Goal: Information Seeking & Learning: Learn about a topic

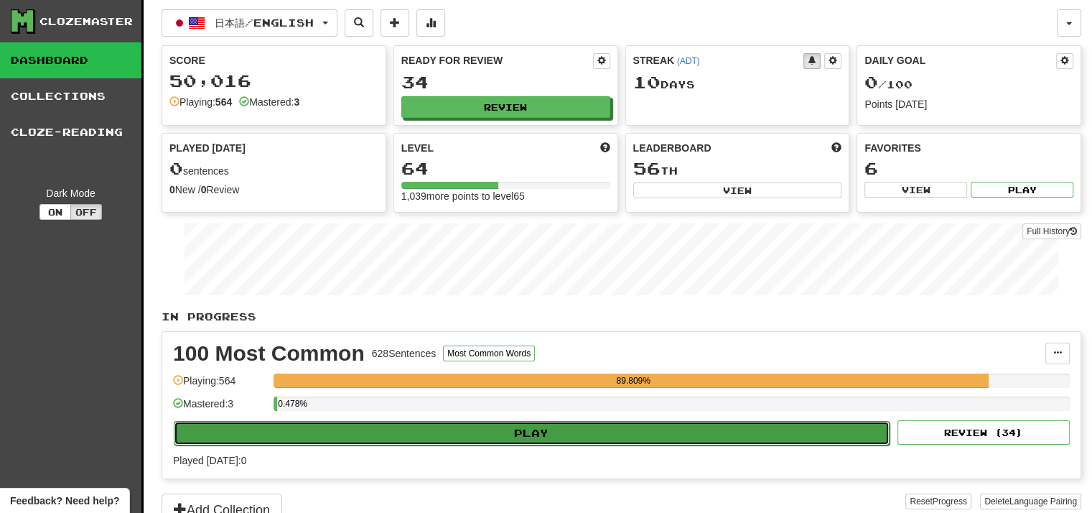
click at [542, 442] on button "Play" at bounding box center [532, 433] width 716 height 24
select select "**"
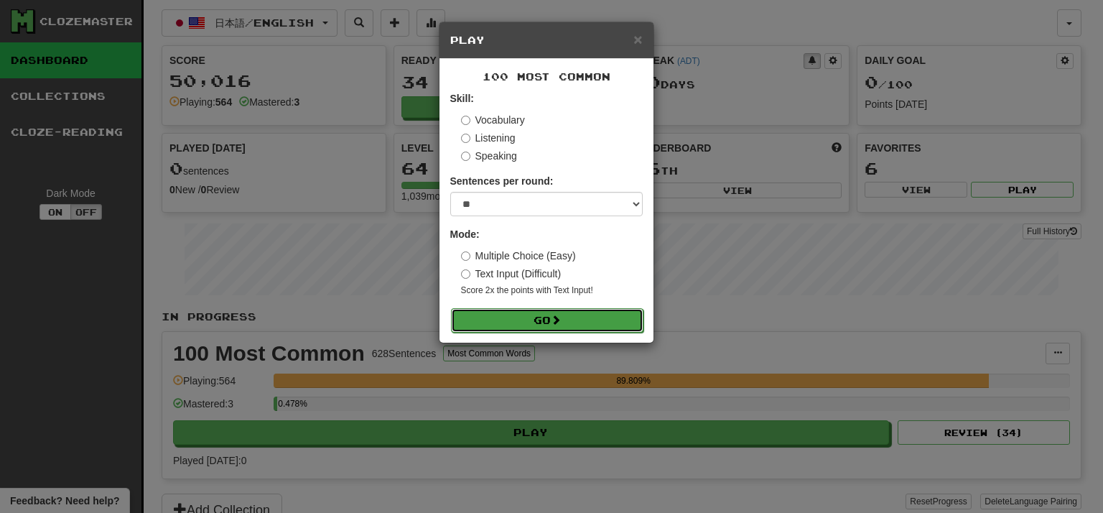
click at [559, 325] on span at bounding box center [556, 320] width 10 height 10
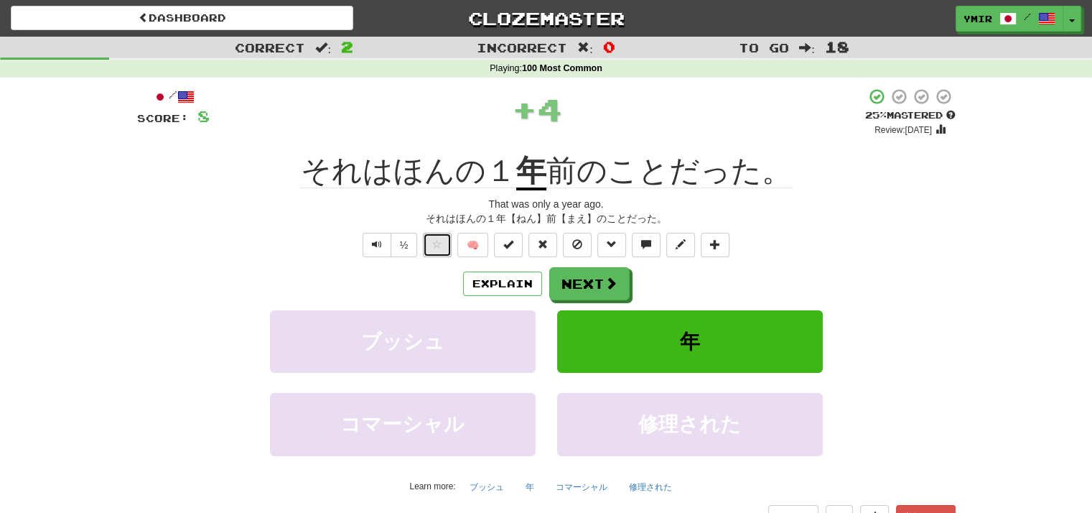
click at [425, 239] on button at bounding box center [437, 245] width 29 height 24
click at [609, 290] on span at bounding box center [612, 283] width 13 height 13
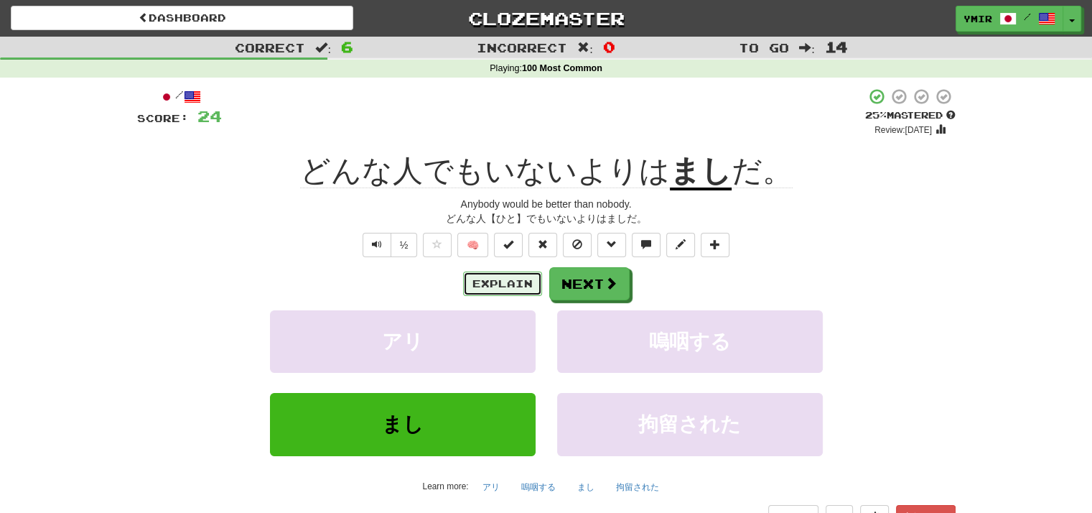
click at [481, 287] on button "Explain" at bounding box center [502, 284] width 79 height 24
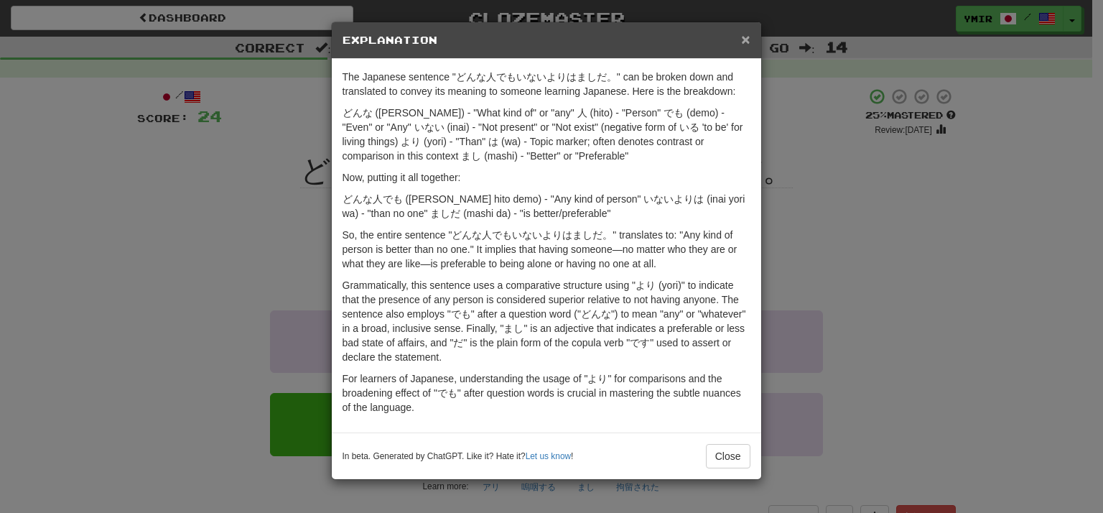
click at [746, 37] on span "×" at bounding box center [745, 39] width 9 height 17
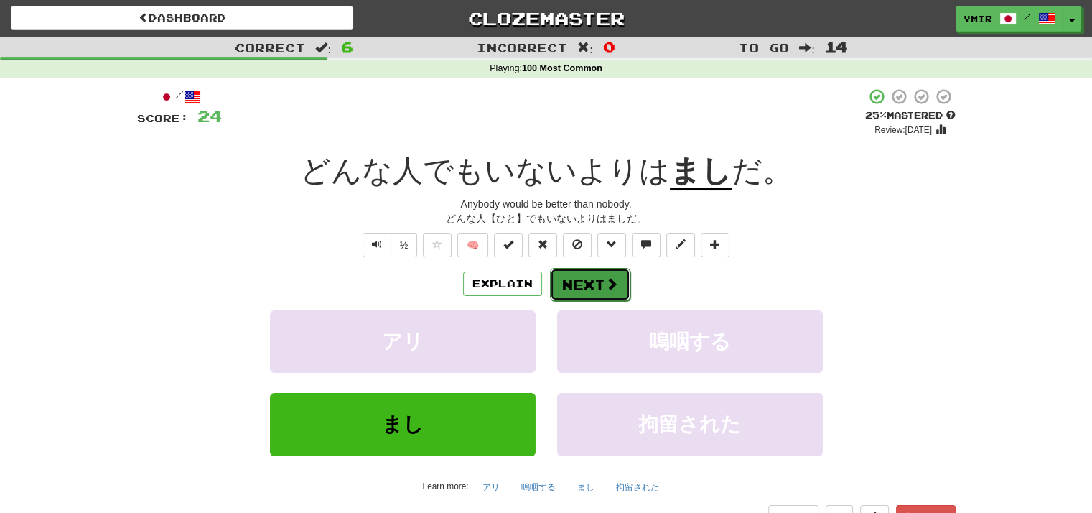
click at [568, 289] on button "Next" at bounding box center [590, 284] width 80 height 33
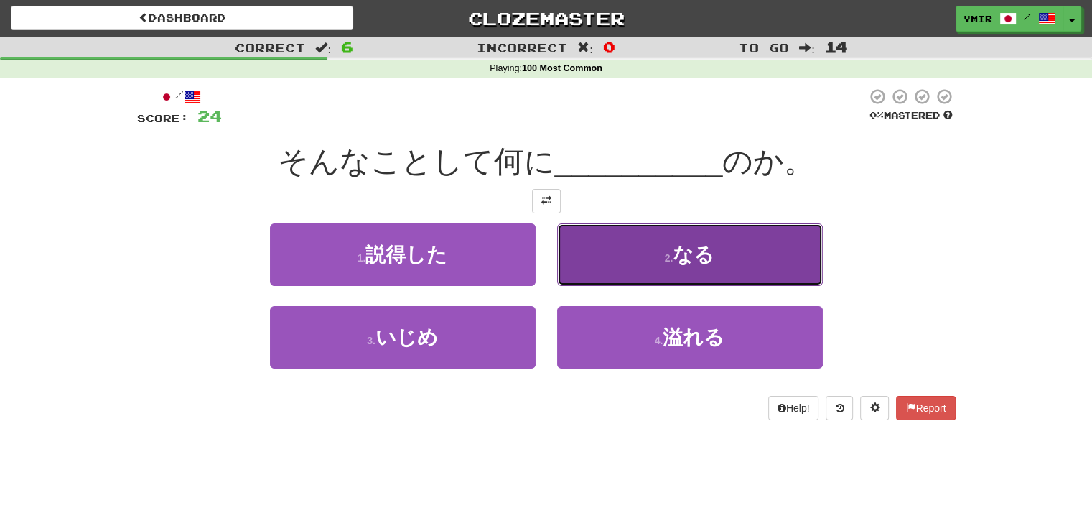
click at [590, 269] on button "2 . なる" at bounding box center [690, 254] width 266 height 62
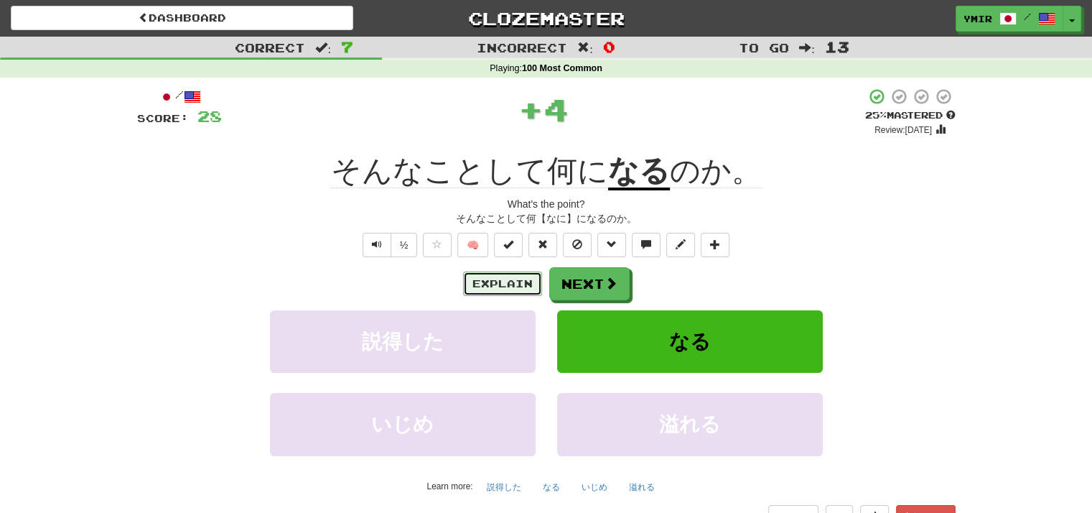
click at [517, 284] on button "Explain" at bounding box center [502, 284] width 79 height 24
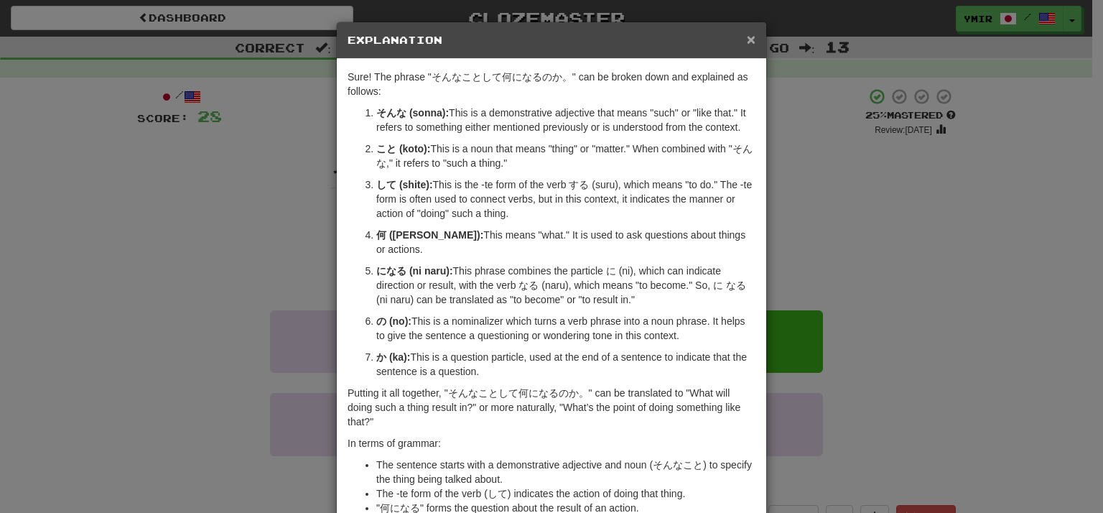
click at [747, 42] on span "×" at bounding box center [751, 39] width 9 height 17
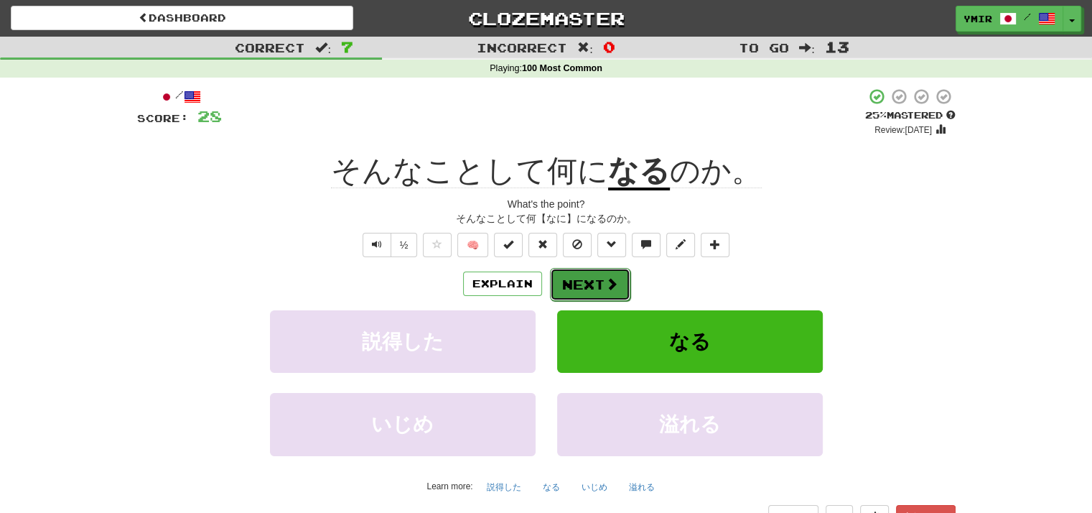
click at [582, 275] on button "Next" at bounding box center [590, 284] width 80 height 33
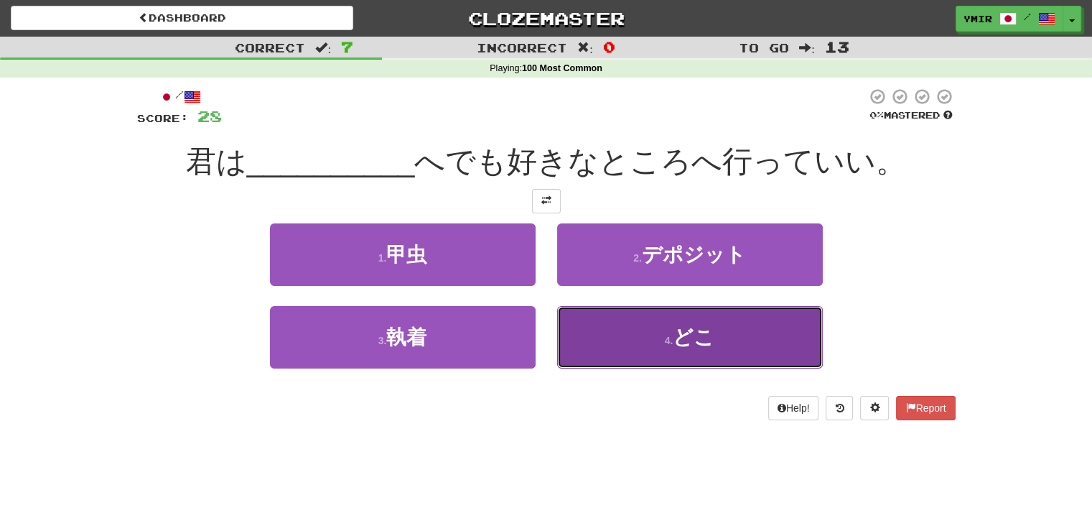
click at [595, 345] on button "4 . どこ" at bounding box center [690, 337] width 266 height 62
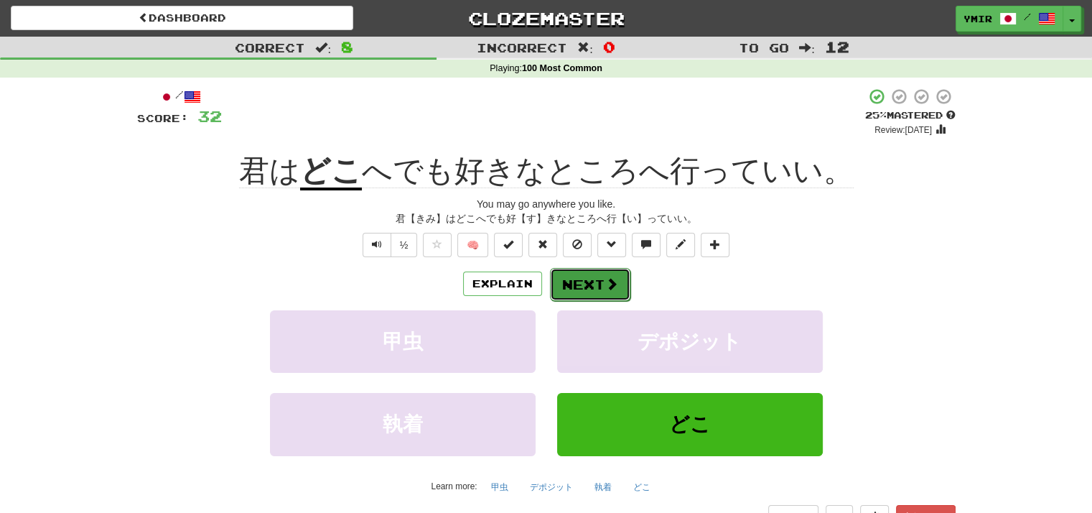
click at [583, 286] on button "Next" at bounding box center [590, 284] width 80 height 33
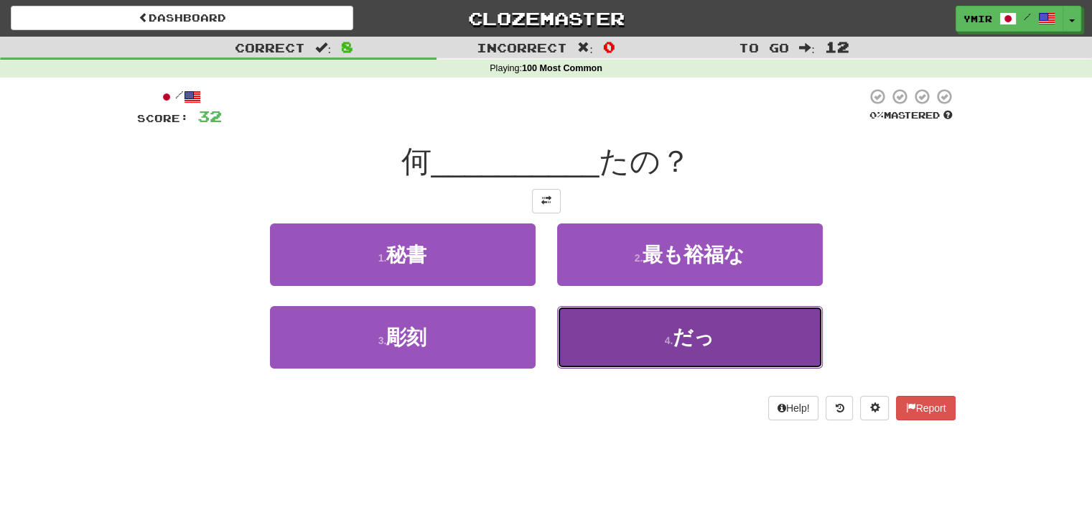
click at [581, 328] on button "4 . だっ" at bounding box center [690, 337] width 266 height 62
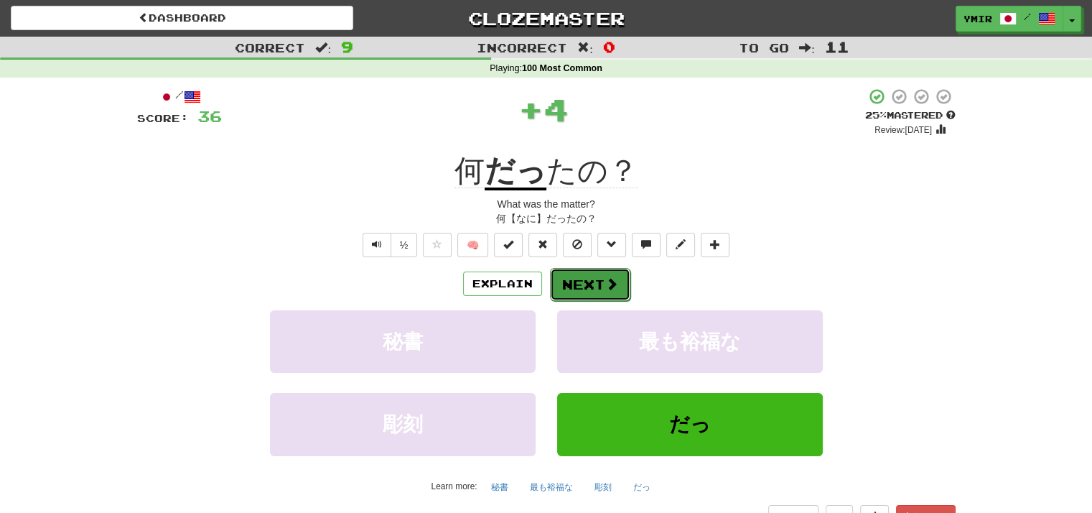
click at [570, 283] on button "Next" at bounding box center [590, 284] width 80 height 33
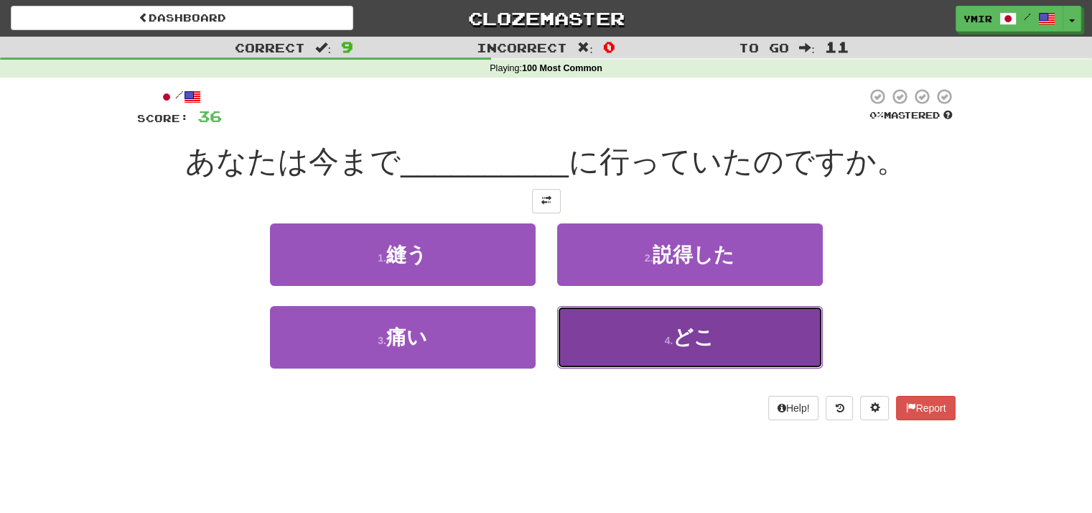
click at [579, 351] on button "4 . どこ" at bounding box center [690, 337] width 266 height 62
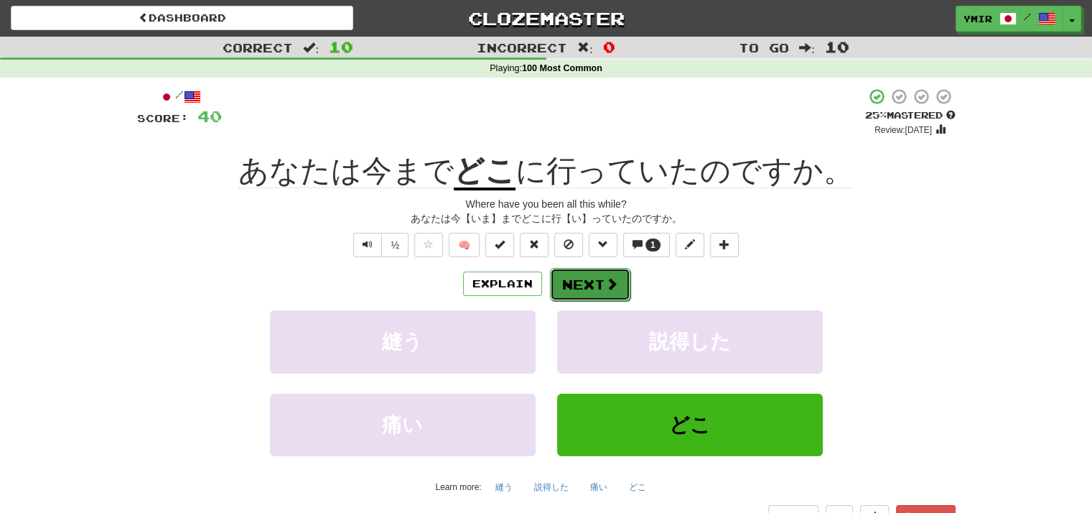
click at [567, 287] on button "Next" at bounding box center [590, 284] width 80 height 33
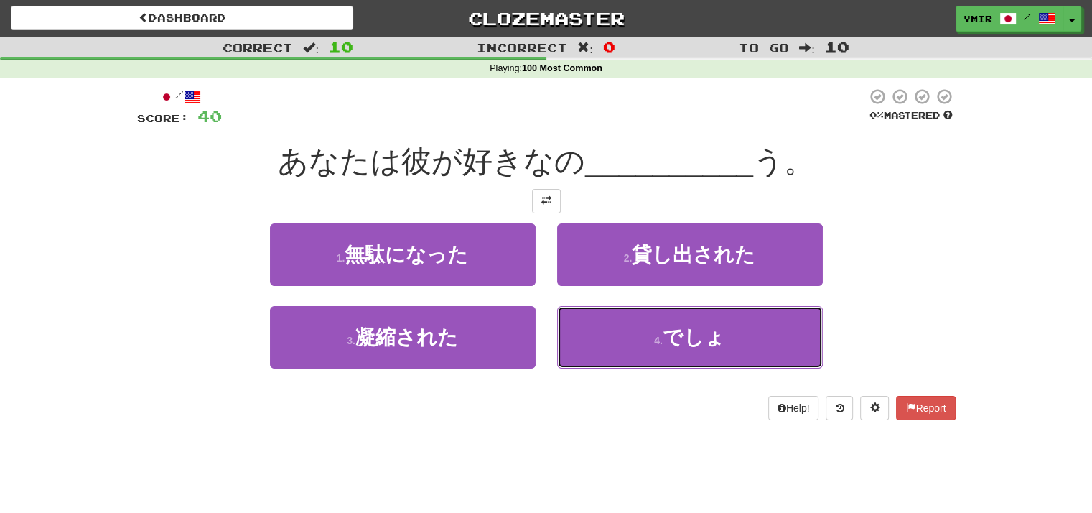
drag, startPoint x: 567, startPoint y: 323, endPoint x: 567, endPoint y: 303, distance: 20.1
click at [567, 323] on button "4 . でしょ" at bounding box center [690, 337] width 266 height 62
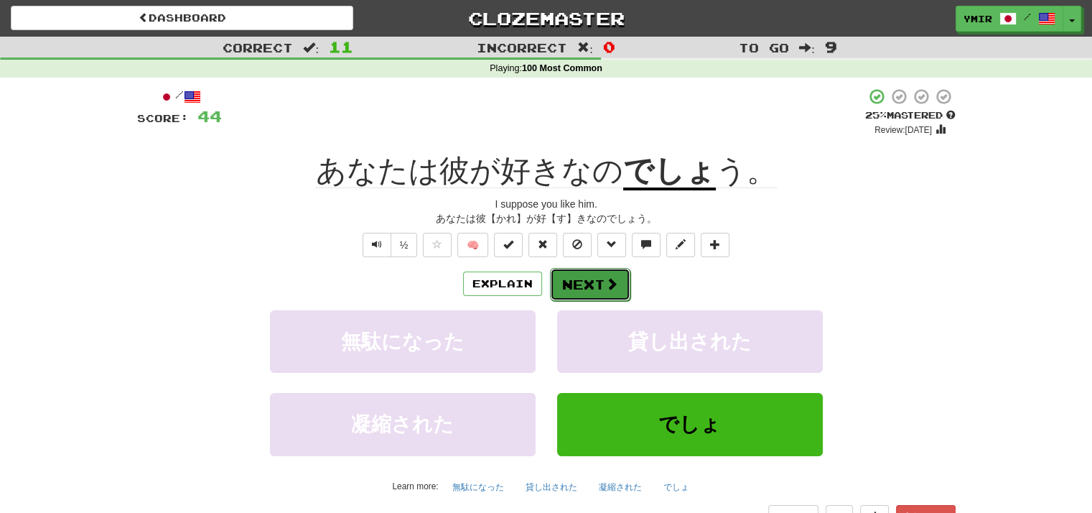
click at [566, 292] on button "Next" at bounding box center [590, 284] width 80 height 33
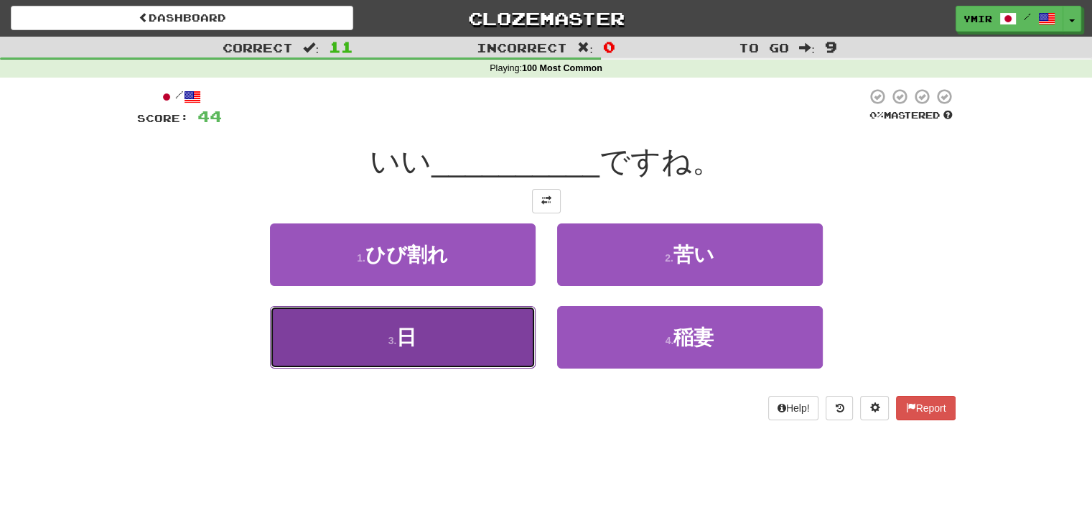
click at [498, 338] on button "3 . 日" at bounding box center [403, 337] width 266 height 62
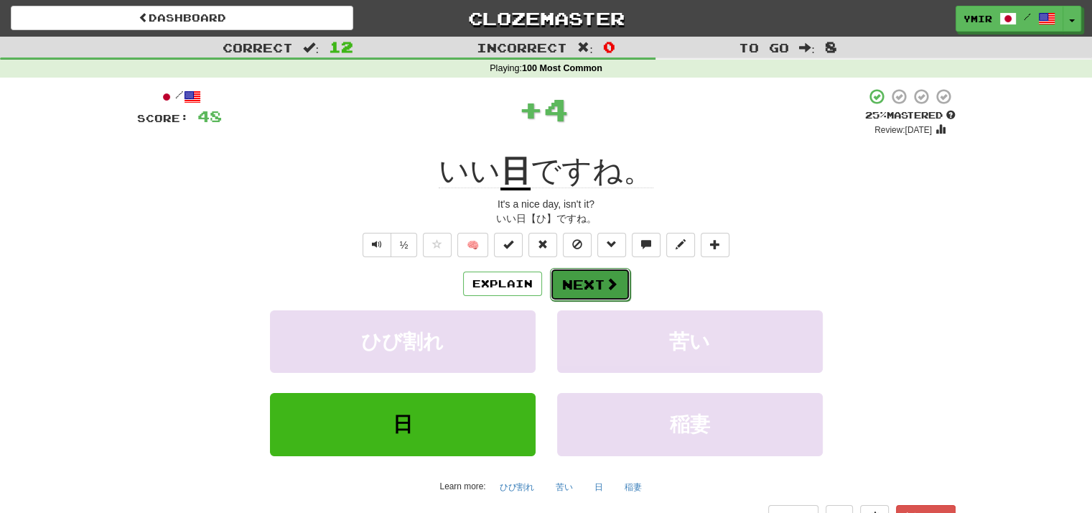
click at [562, 292] on button "Next" at bounding box center [590, 284] width 80 height 33
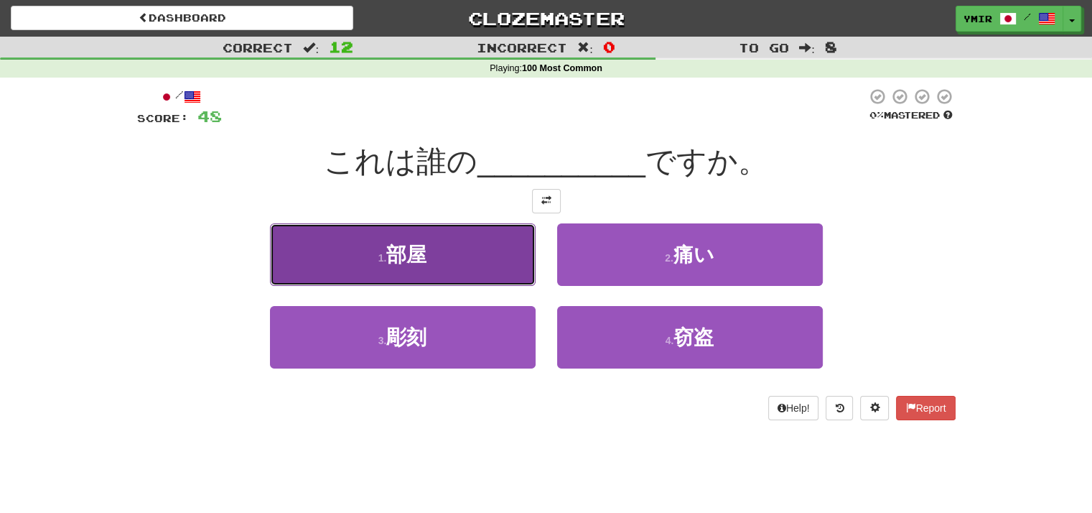
click at [521, 266] on button "1 . 部屋" at bounding box center [403, 254] width 266 height 62
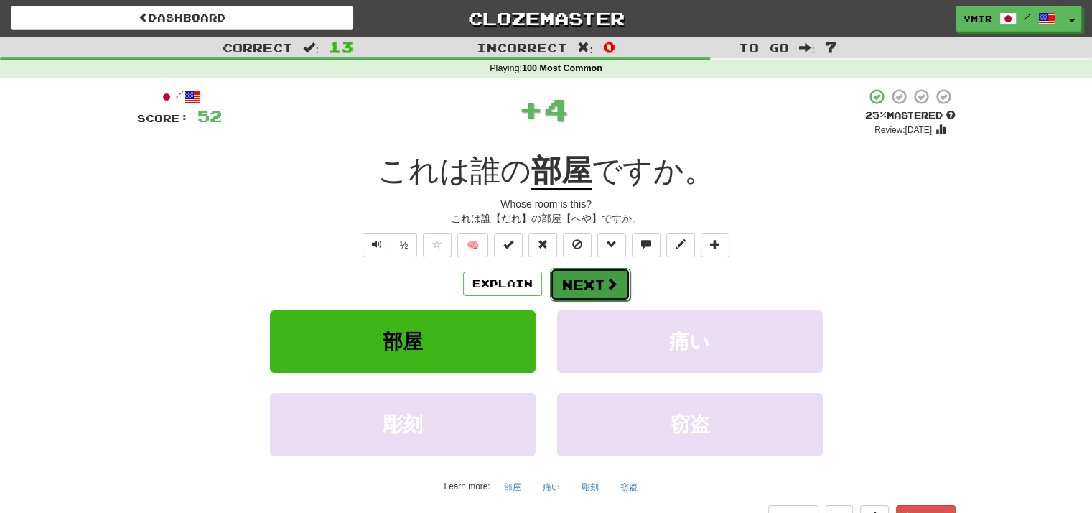
click at [565, 288] on button "Next" at bounding box center [590, 284] width 80 height 33
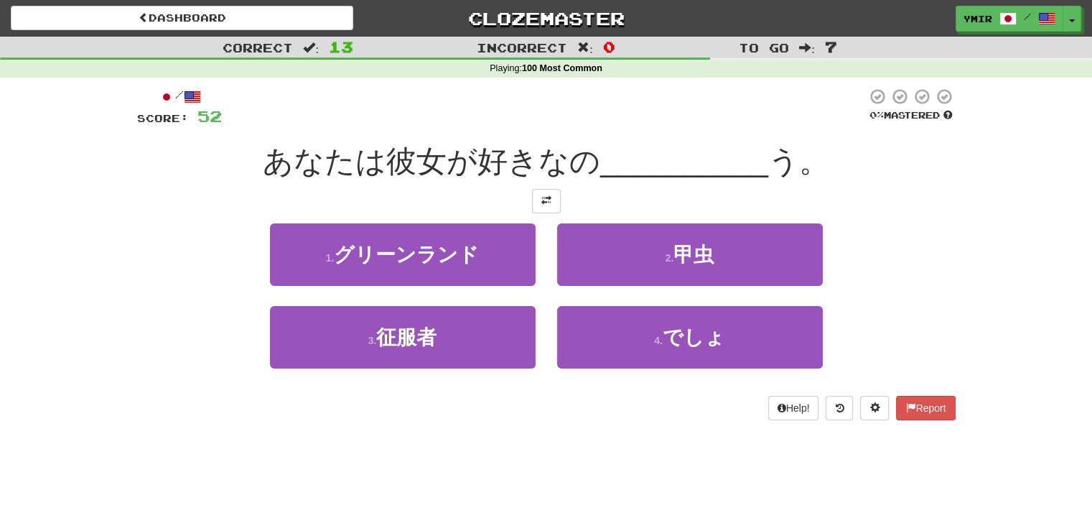
click at [883, 246] on div "1 . グリーンランド 2 . 甲虫" at bounding box center [547, 264] width 862 height 83
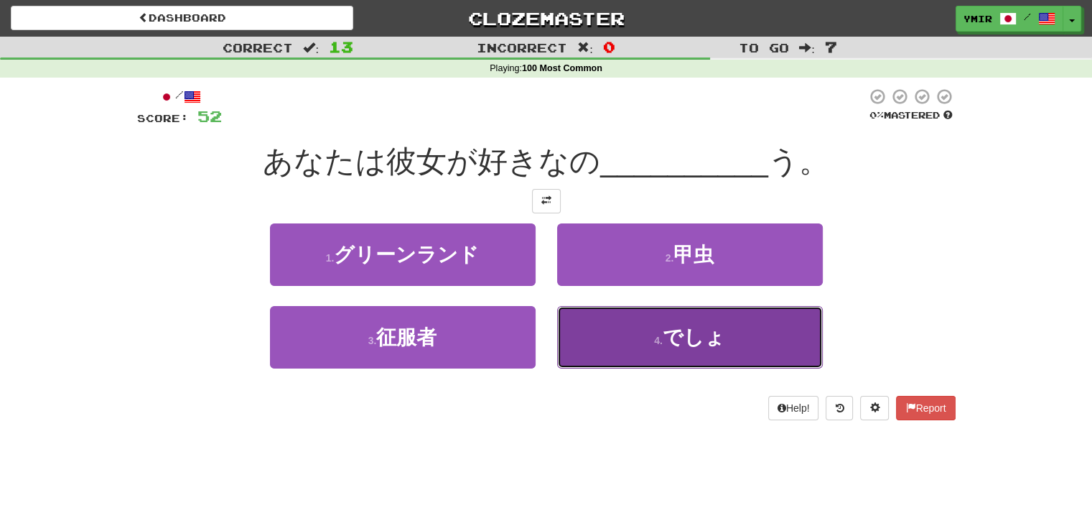
click at [693, 324] on button "4 . でしょ" at bounding box center [690, 337] width 266 height 62
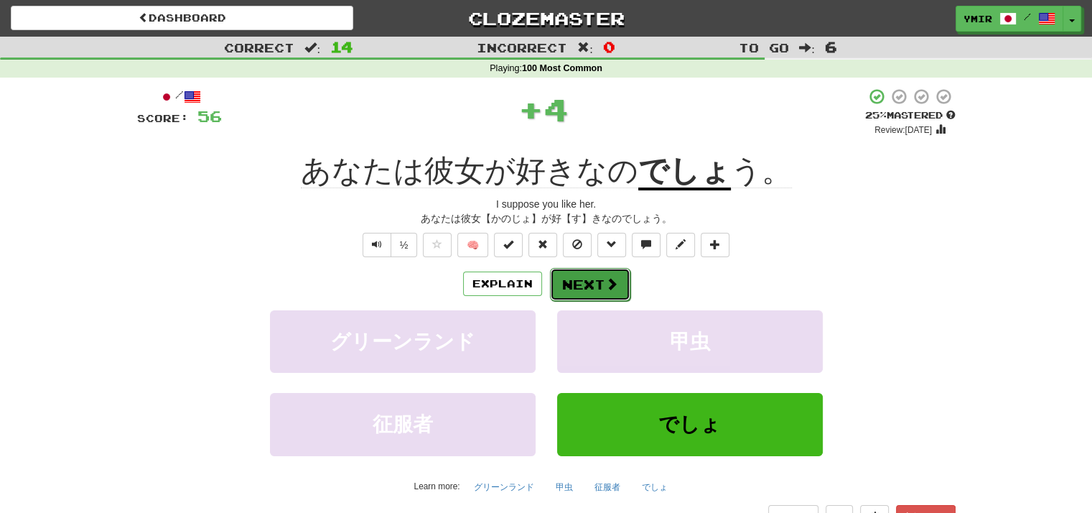
click at [565, 285] on button "Next" at bounding box center [590, 284] width 80 height 33
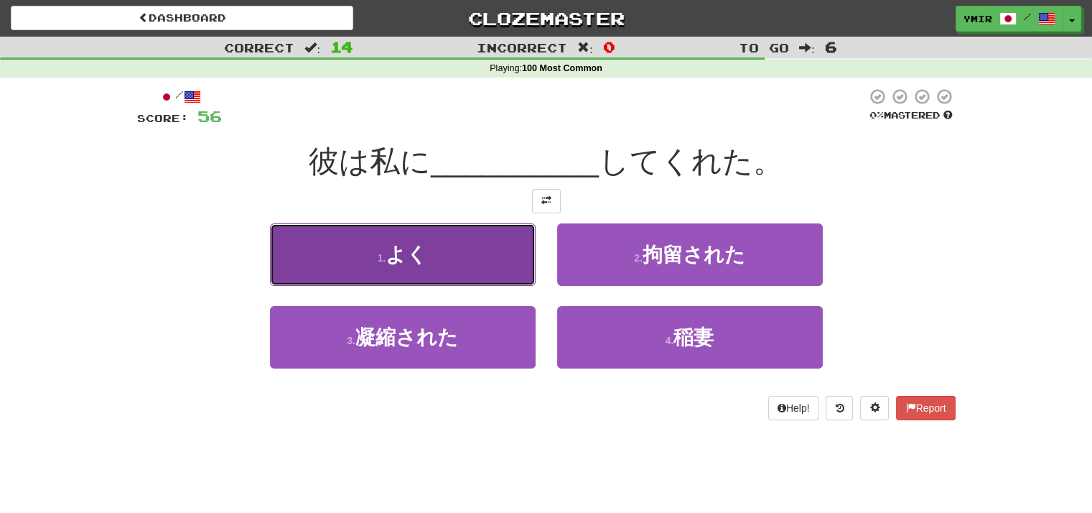
click at [510, 266] on button "1 . よく" at bounding box center [403, 254] width 266 height 62
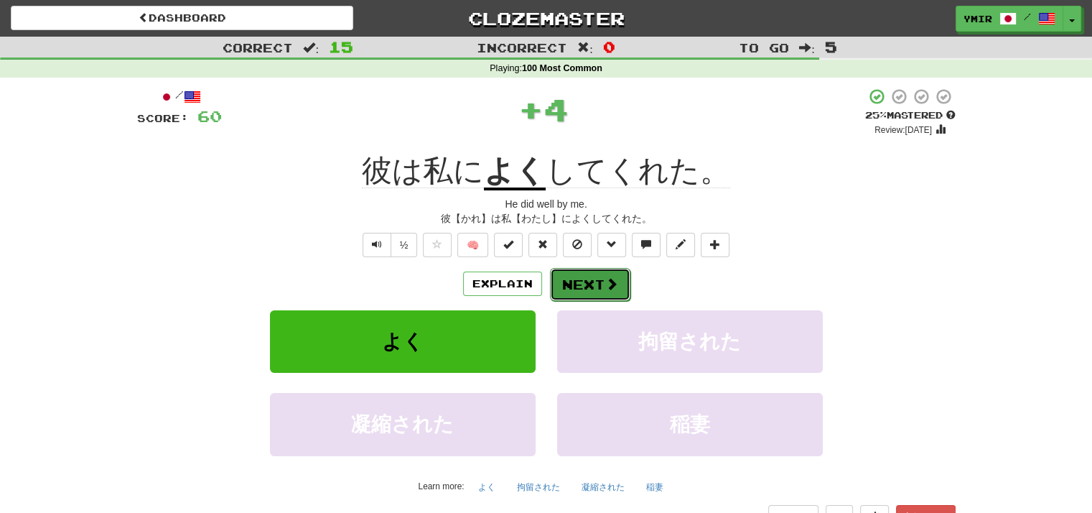
click at [567, 289] on button "Next" at bounding box center [590, 284] width 80 height 33
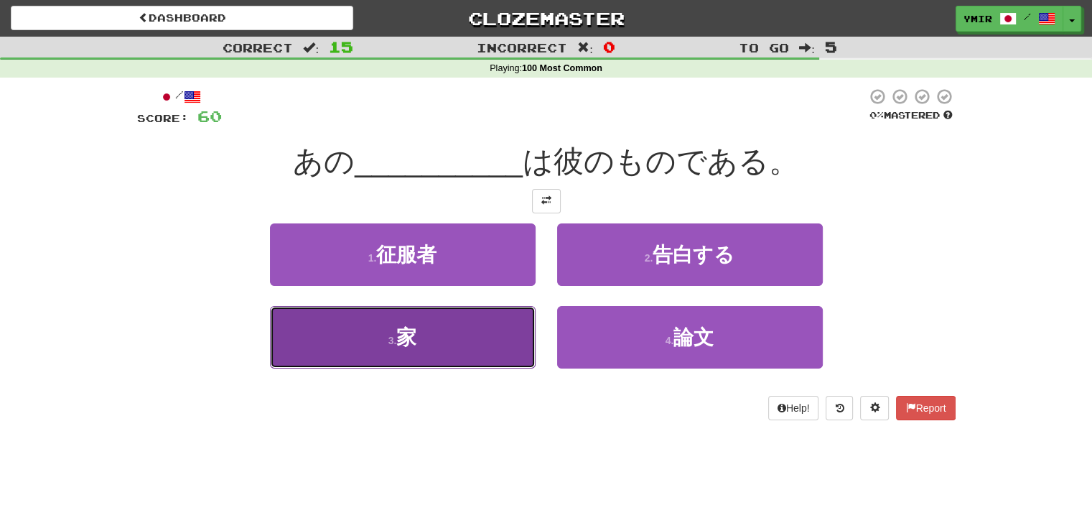
click at [509, 338] on button "3 . 家" at bounding box center [403, 337] width 266 height 62
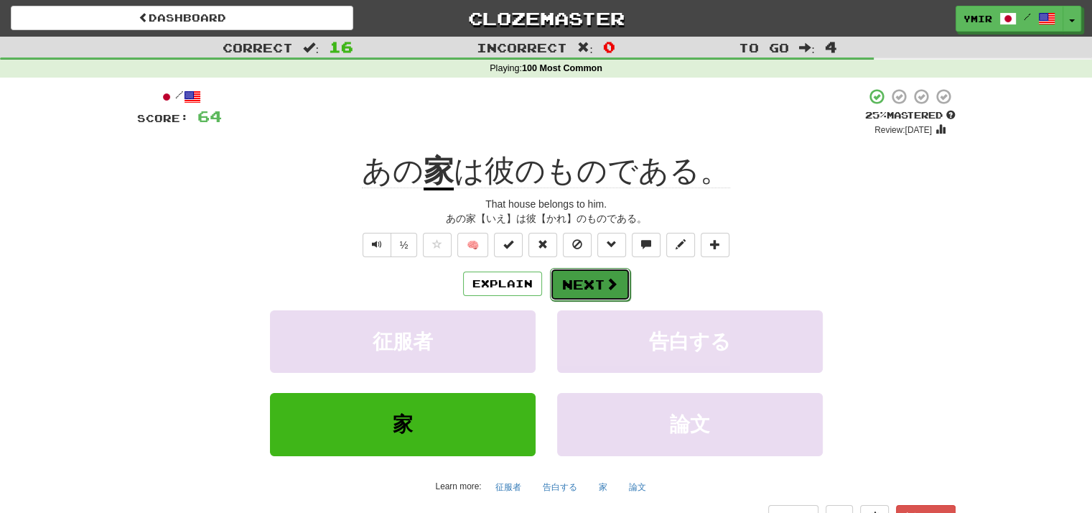
click at [565, 279] on button "Next" at bounding box center [590, 284] width 80 height 33
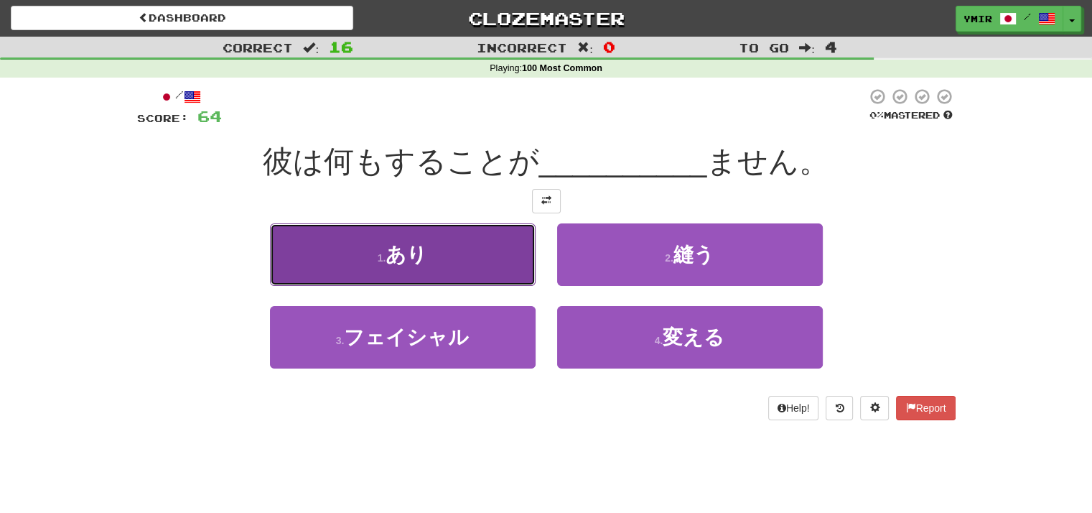
click at [498, 255] on button "1 . あり" at bounding box center [403, 254] width 266 height 62
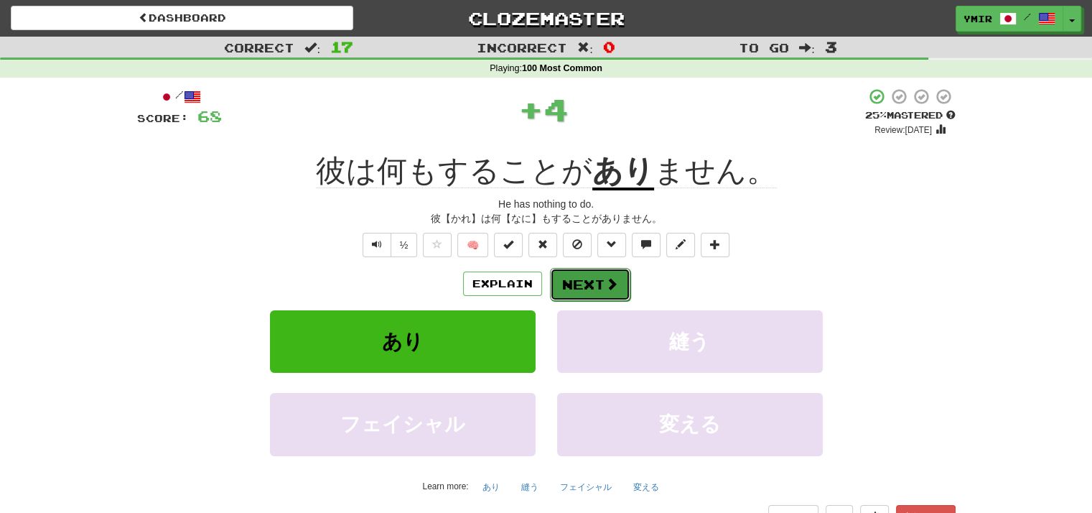
click at [588, 285] on button "Next" at bounding box center [590, 284] width 80 height 33
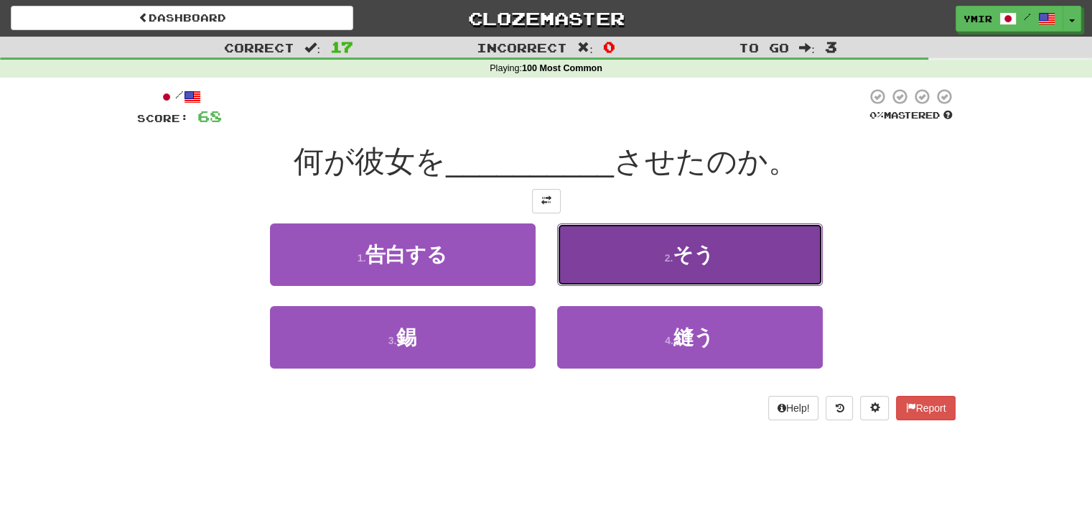
click at [602, 284] on button "2 . そう" at bounding box center [690, 254] width 266 height 62
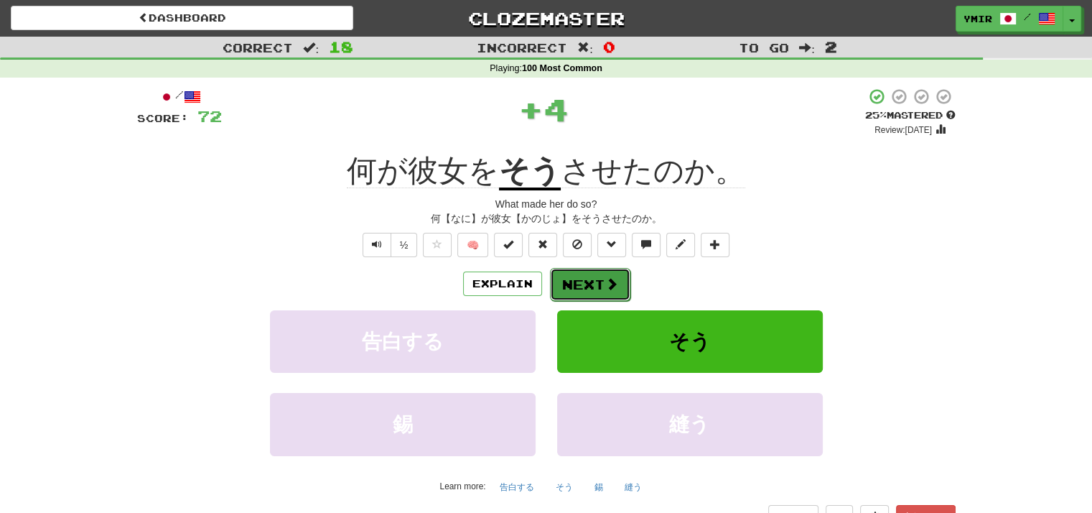
click at [567, 289] on button "Next" at bounding box center [590, 284] width 80 height 33
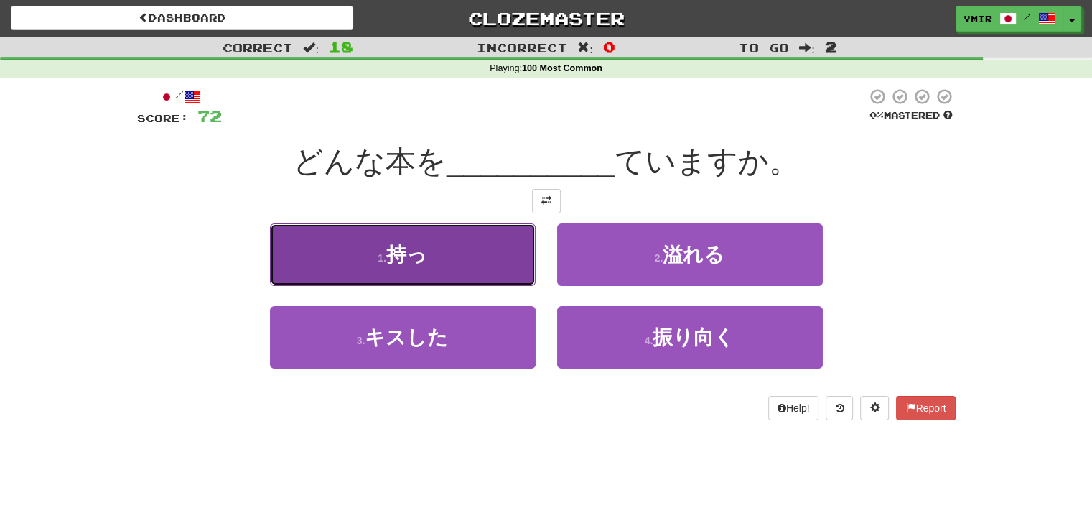
click at [503, 266] on button "1 . 持っ" at bounding box center [403, 254] width 266 height 62
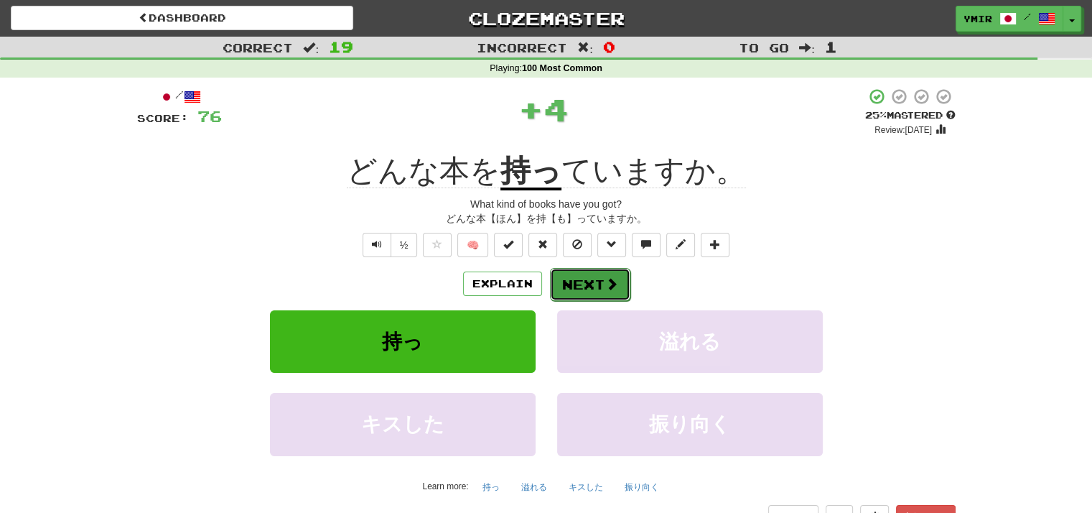
click at [576, 283] on button "Next" at bounding box center [590, 284] width 80 height 33
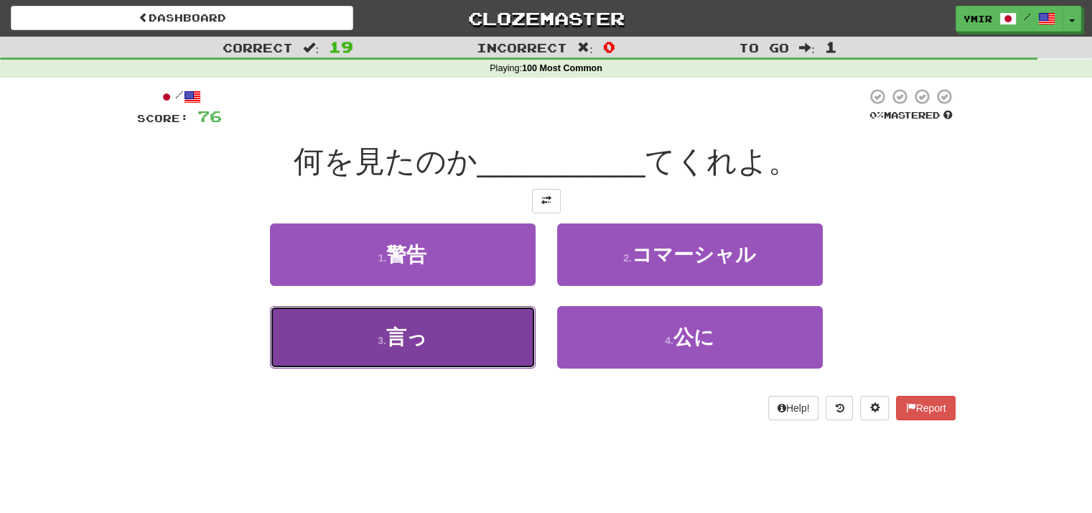
click at [506, 343] on button "3 . 言っ" at bounding box center [403, 337] width 266 height 62
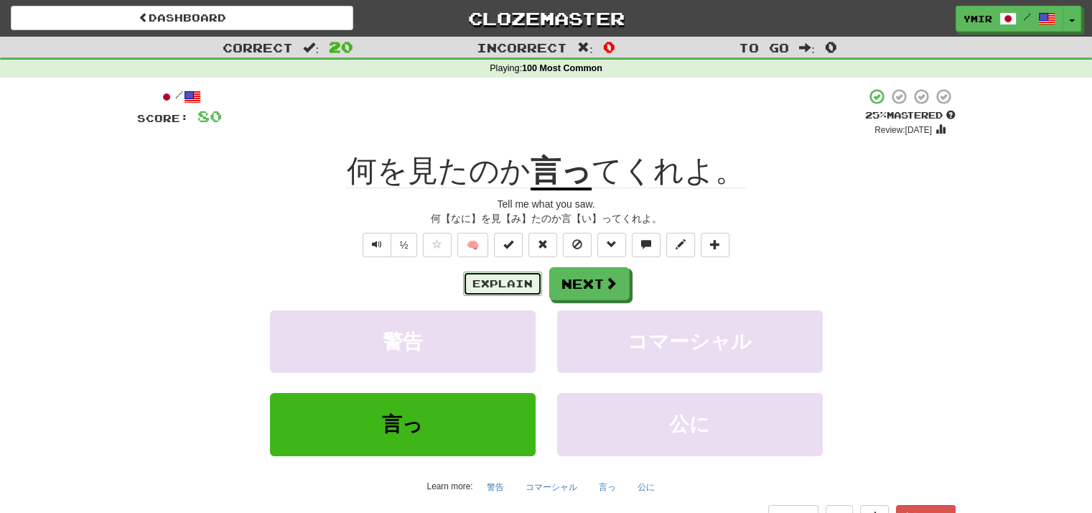
click at [482, 287] on button "Explain" at bounding box center [502, 284] width 79 height 24
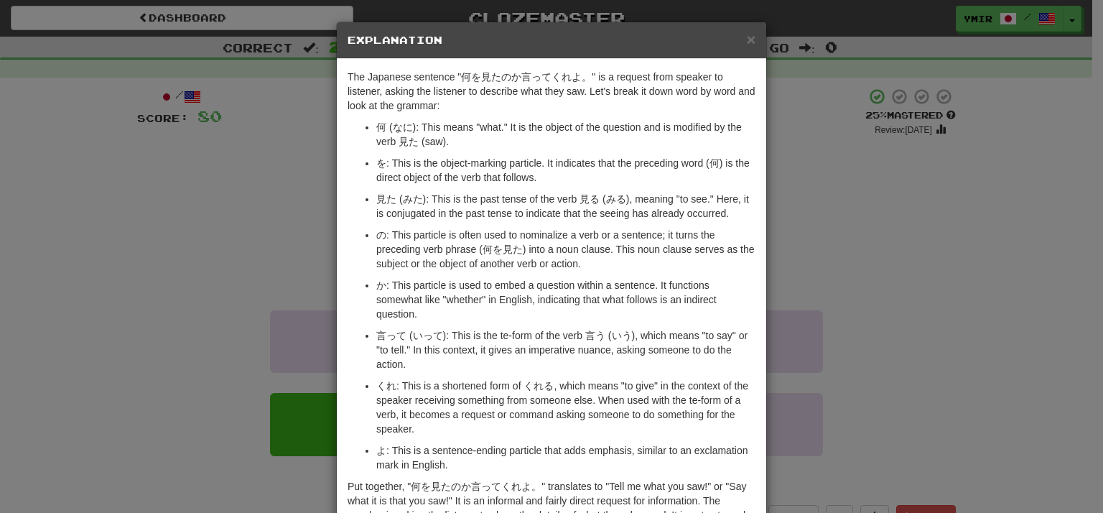
click at [753, 39] on div "× Explanation" at bounding box center [552, 40] width 430 height 37
click at [751, 39] on div "× Explanation" at bounding box center [552, 40] width 430 height 37
click at [749, 39] on span "×" at bounding box center [751, 39] width 9 height 17
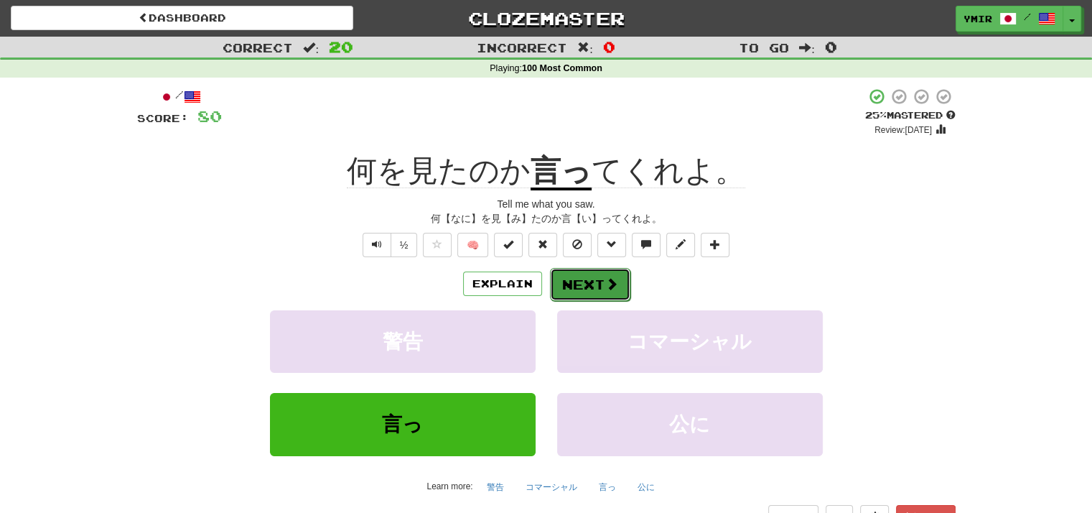
click at [563, 289] on button "Next" at bounding box center [590, 284] width 80 height 33
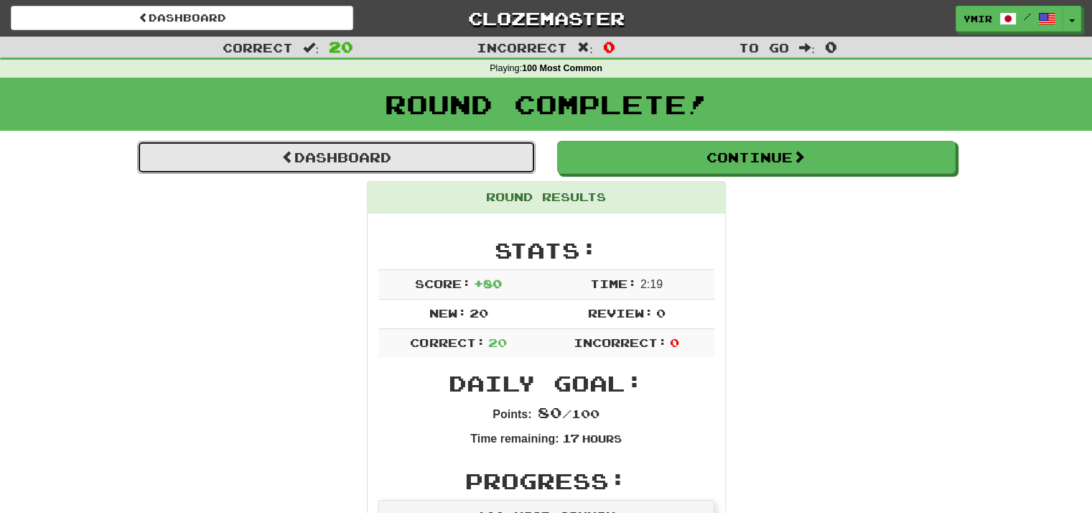
drag, startPoint x: 437, startPoint y: 170, endPoint x: 330, endPoint y: 2, distance: 199.6
click at [437, 170] on link "Dashboard" at bounding box center [336, 157] width 399 height 33
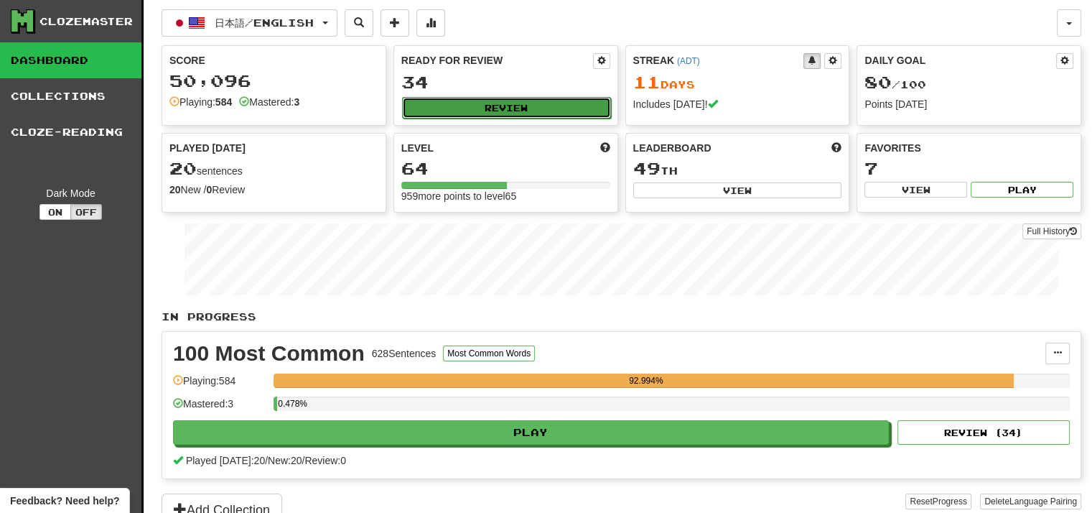
click at [447, 105] on button "Review" at bounding box center [506, 108] width 209 height 22
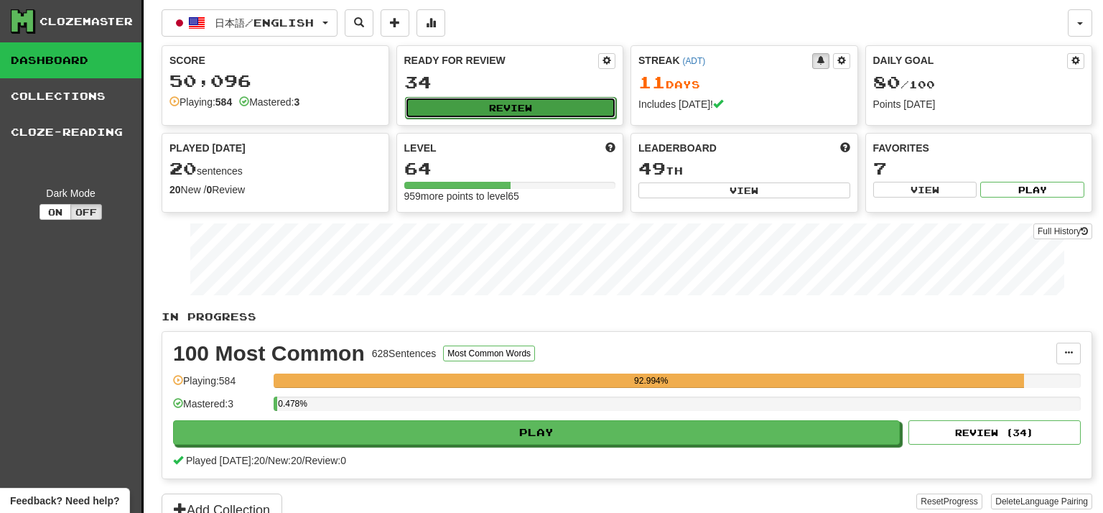
select select "**"
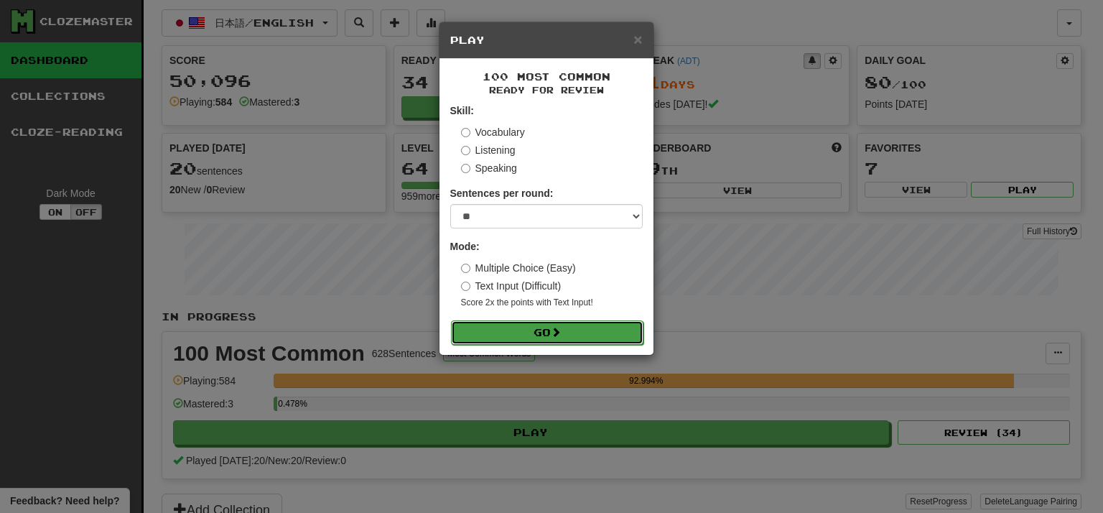
click at [540, 335] on button "Go" at bounding box center [547, 332] width 192 height 24
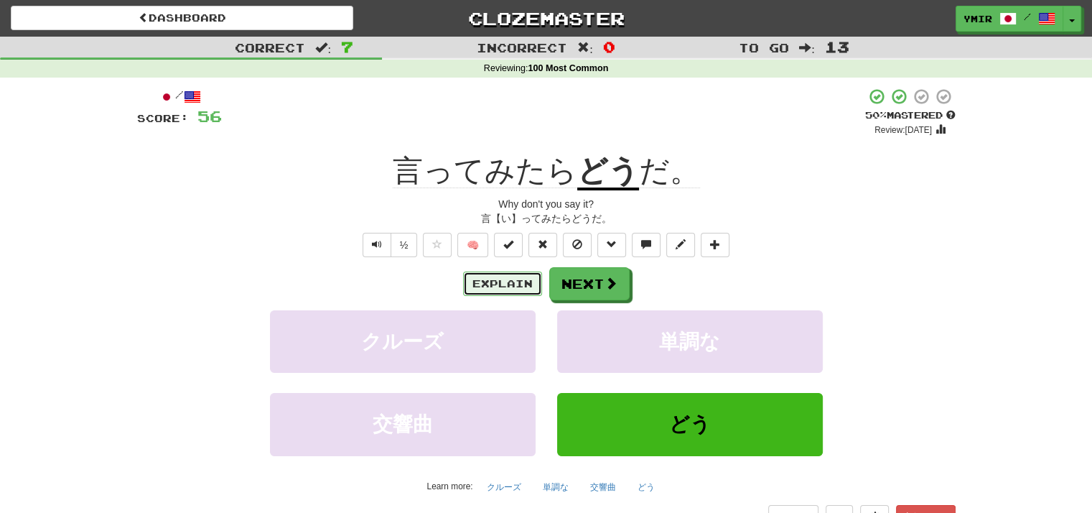
click at [500, 284] on button "Explain" at bounding box center [502, 284] width 79 height 24
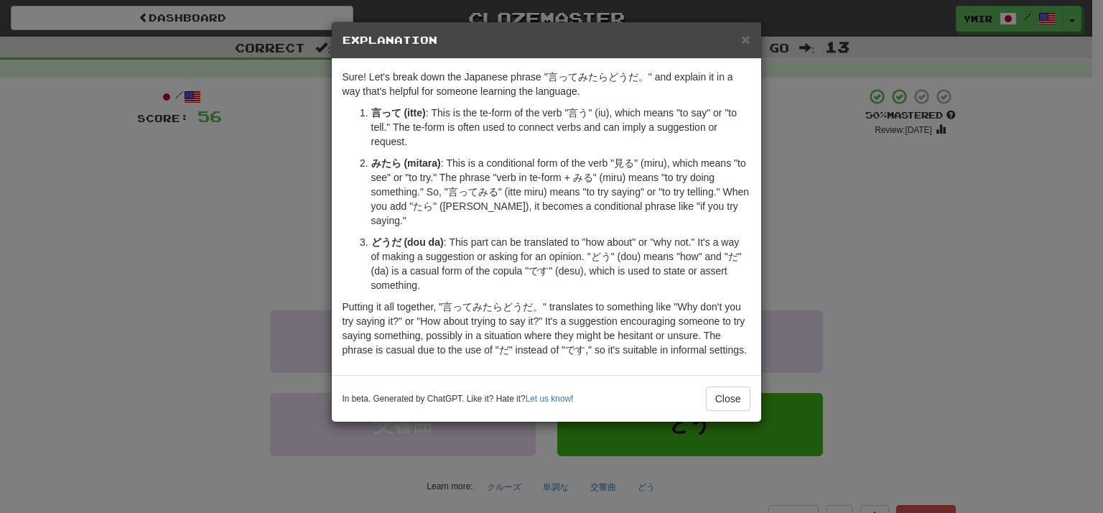
click at [750, 42] on div "× Explanation" at bounding box center [547, 40] width 430 height 37
click at [749, 40] on span "×" at bounding box center [745, 39] width 9 height 17
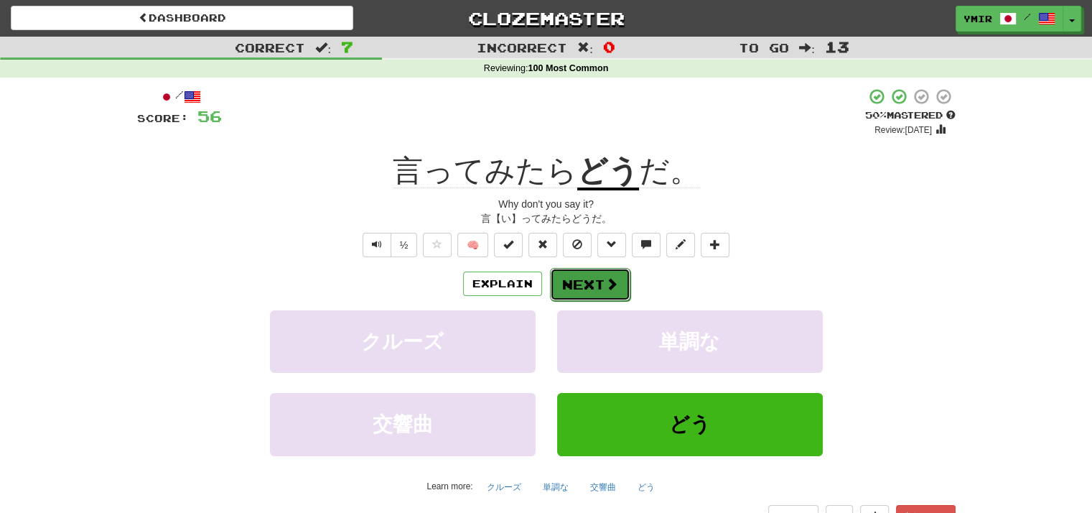
click at [582, 278] on button "Next" at bounding box center [590, 284] width 80 height 33
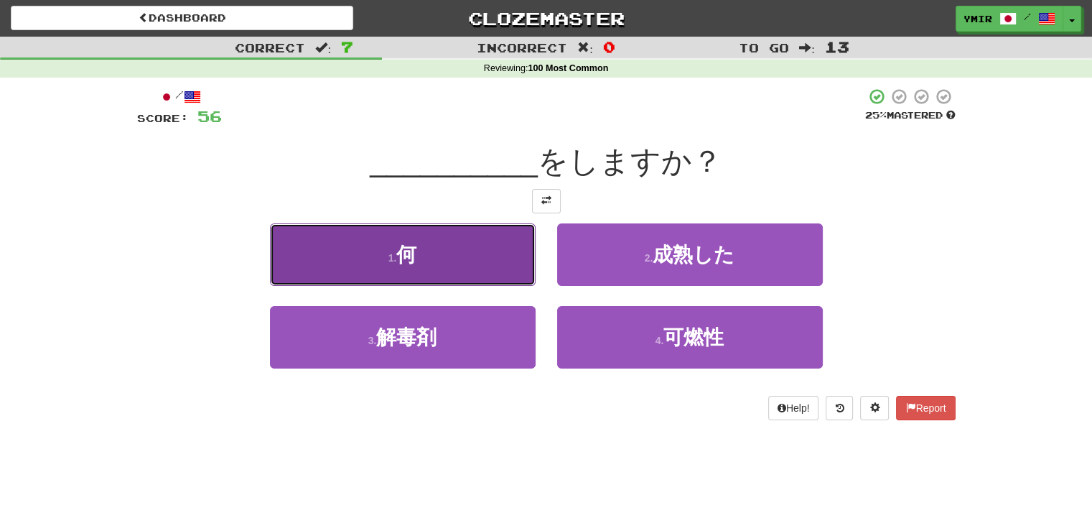
click at [514, 278] on button "1 . 何" at bounding box center [403, 254] width 266 height 62
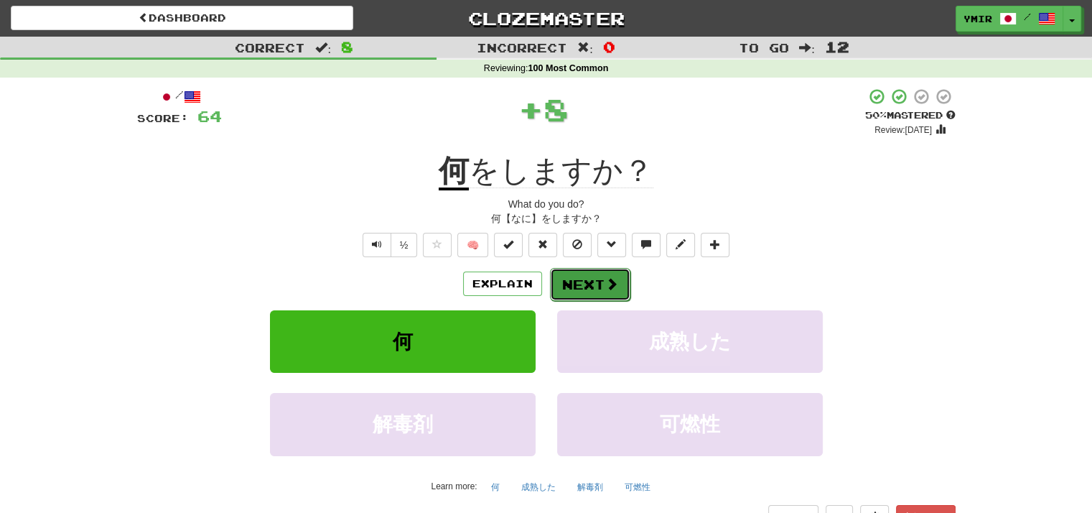
click at [595, 285] on button "Next" at bounding box center [590, 284] width 80 height 33
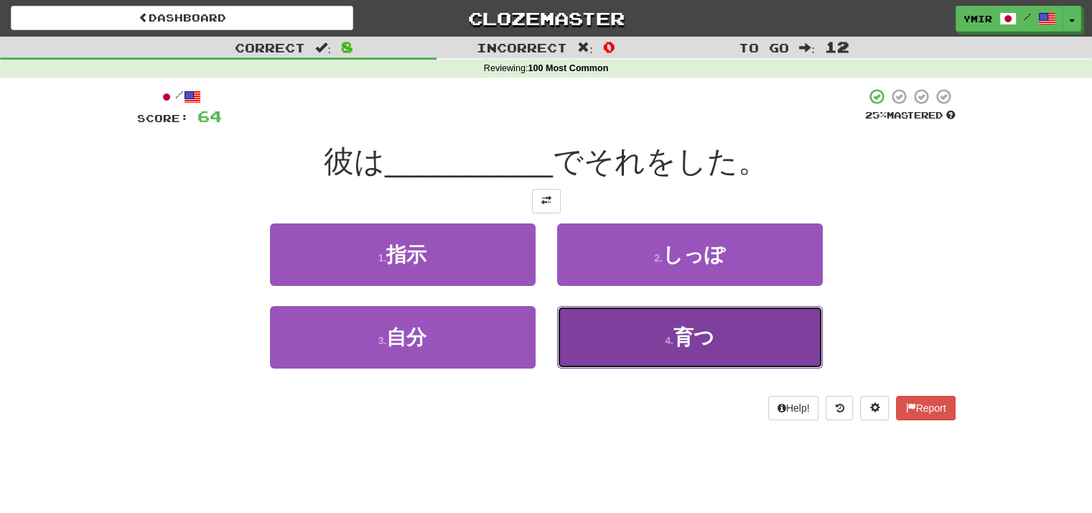
click at [593, 341] on button "4 . 育つ" at bounding box center [690, 337] width 266 height 62
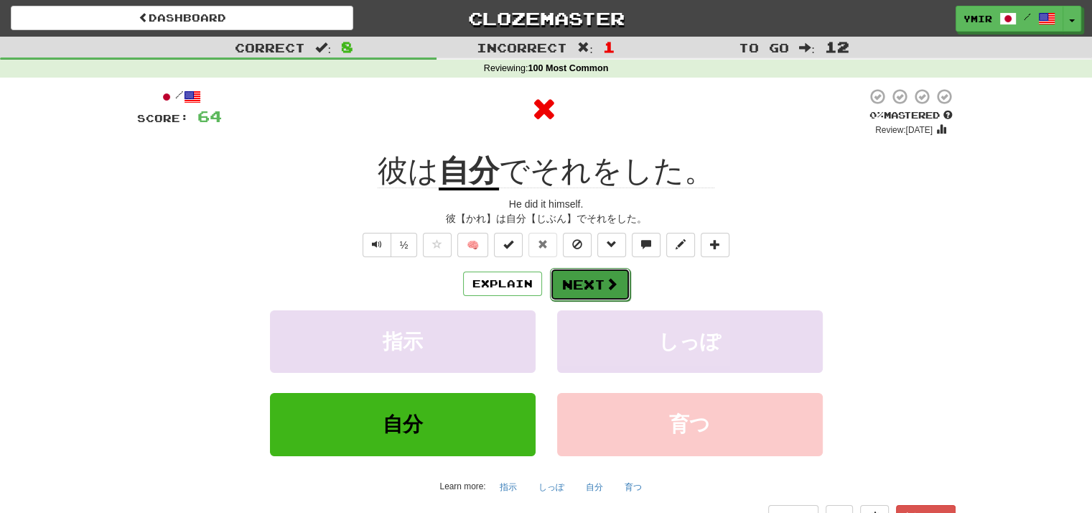
click at [583, 292] on button "Next" at bounding box center [590, 284] width 80 height 33
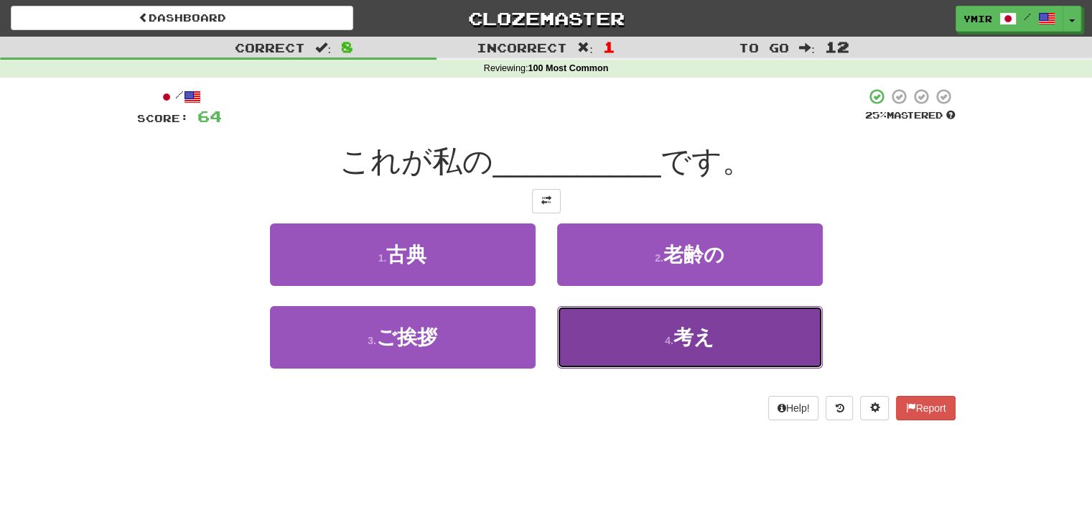
click at [595, 348] on button "4 . 考え" at bounding box center [690, 337] width 266 height 62
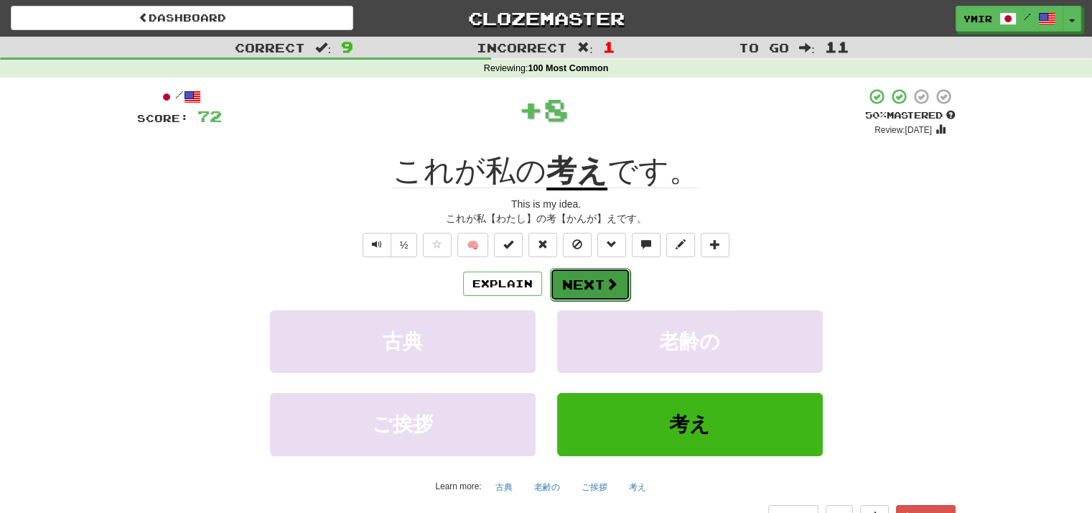
click at [575, 284] on button "Next" at bounding box center [590, 284] width 80 height 33
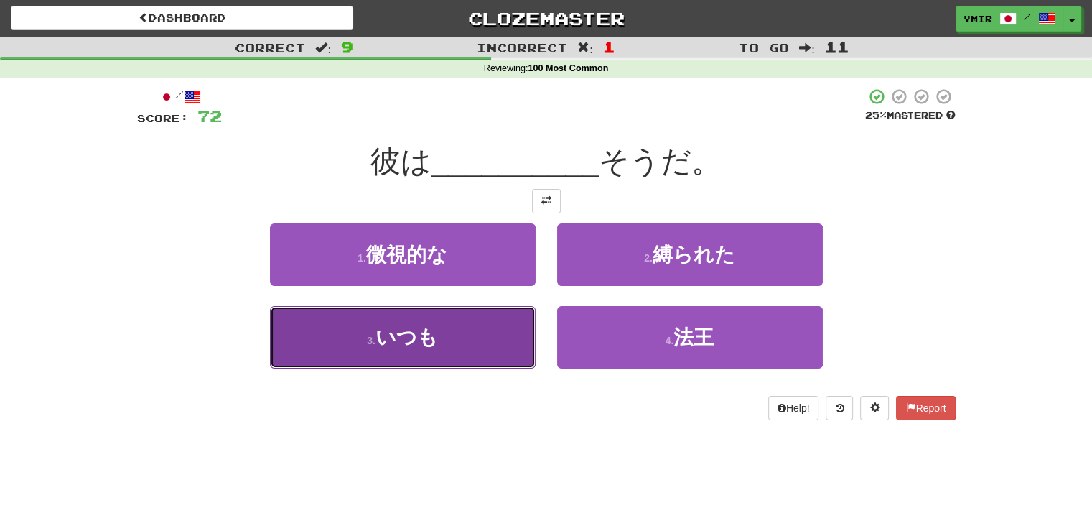
click at [515, 340] on button "3 . いつも" at bounding box center [403, 337] width 266 height 62
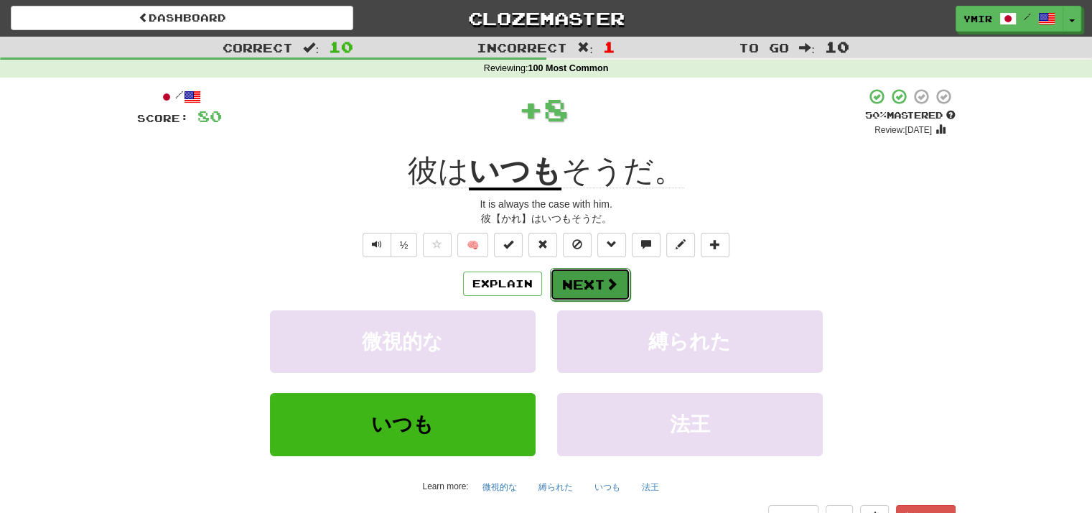
click at [586, 275] on button "Next" at bounding box center [590, 284] width 80 height 33
